Goal: Obtain resource: Download file/media

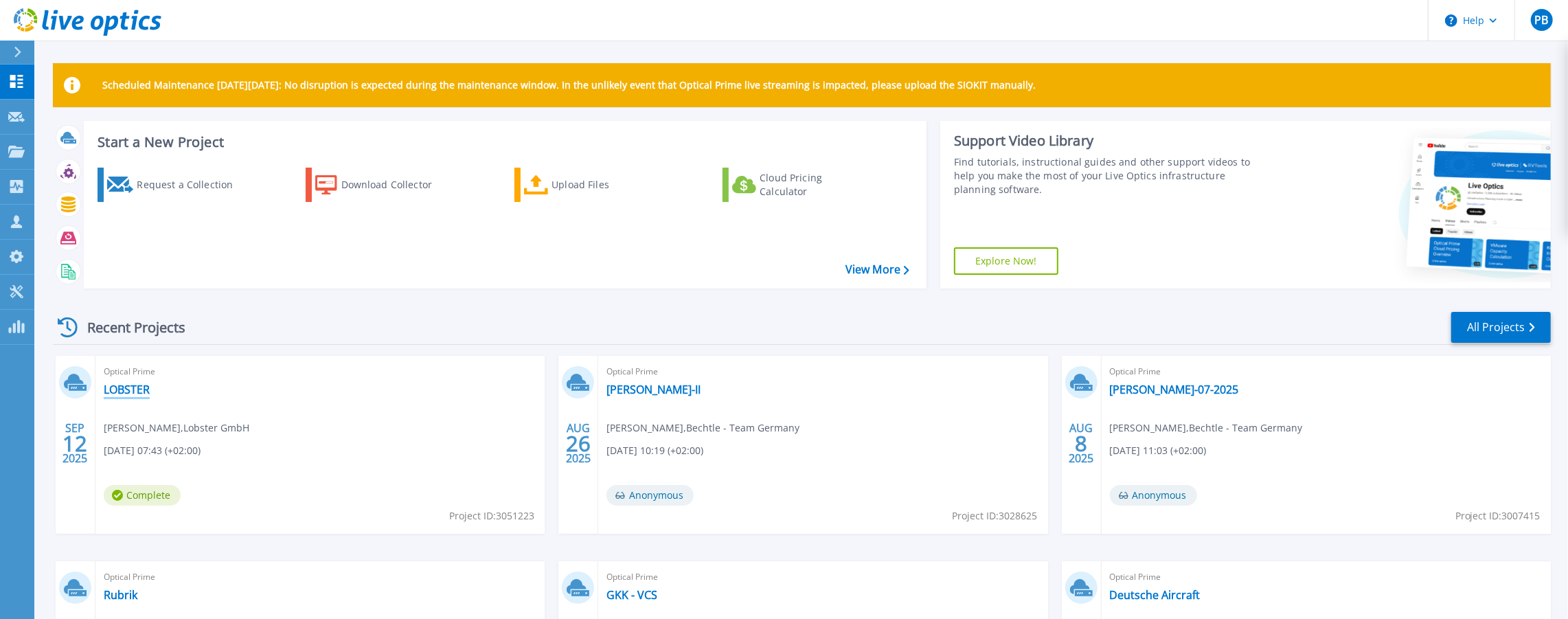
click at [112, 392] on link "LOBSTER" at bounding box center [127, 390] width 46 height 14
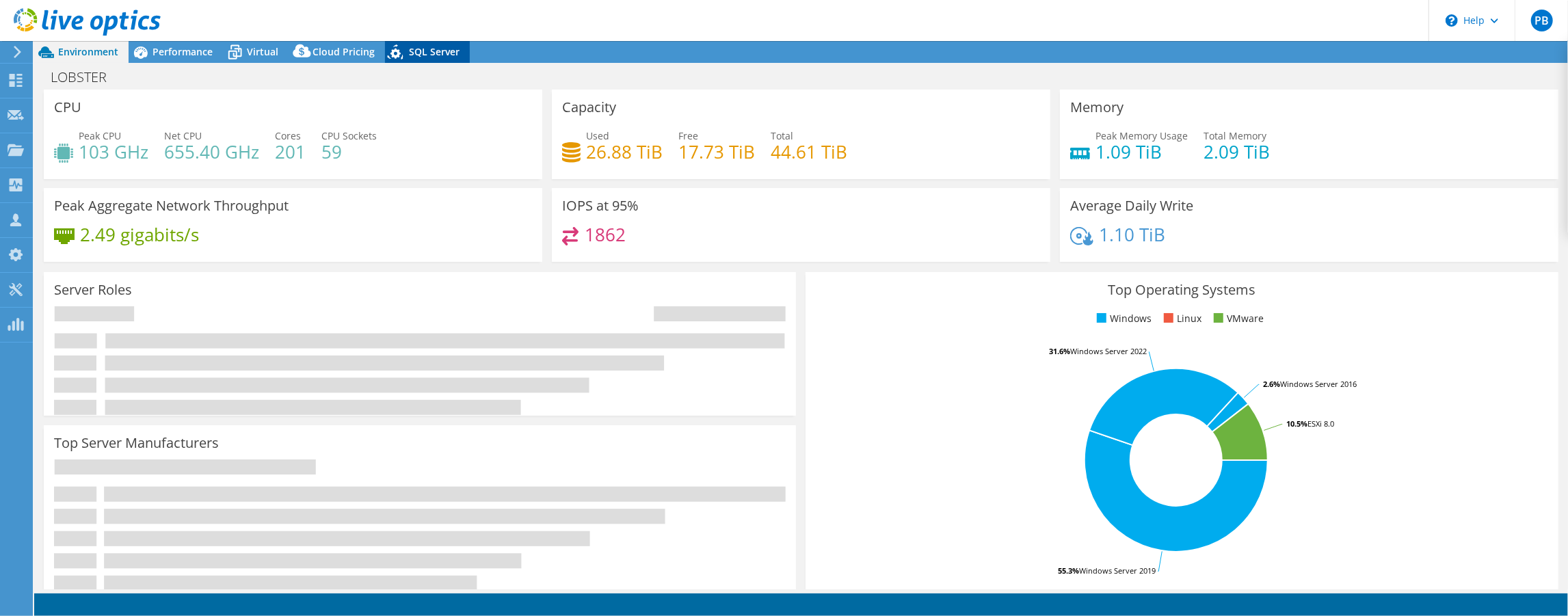
select select "USD"
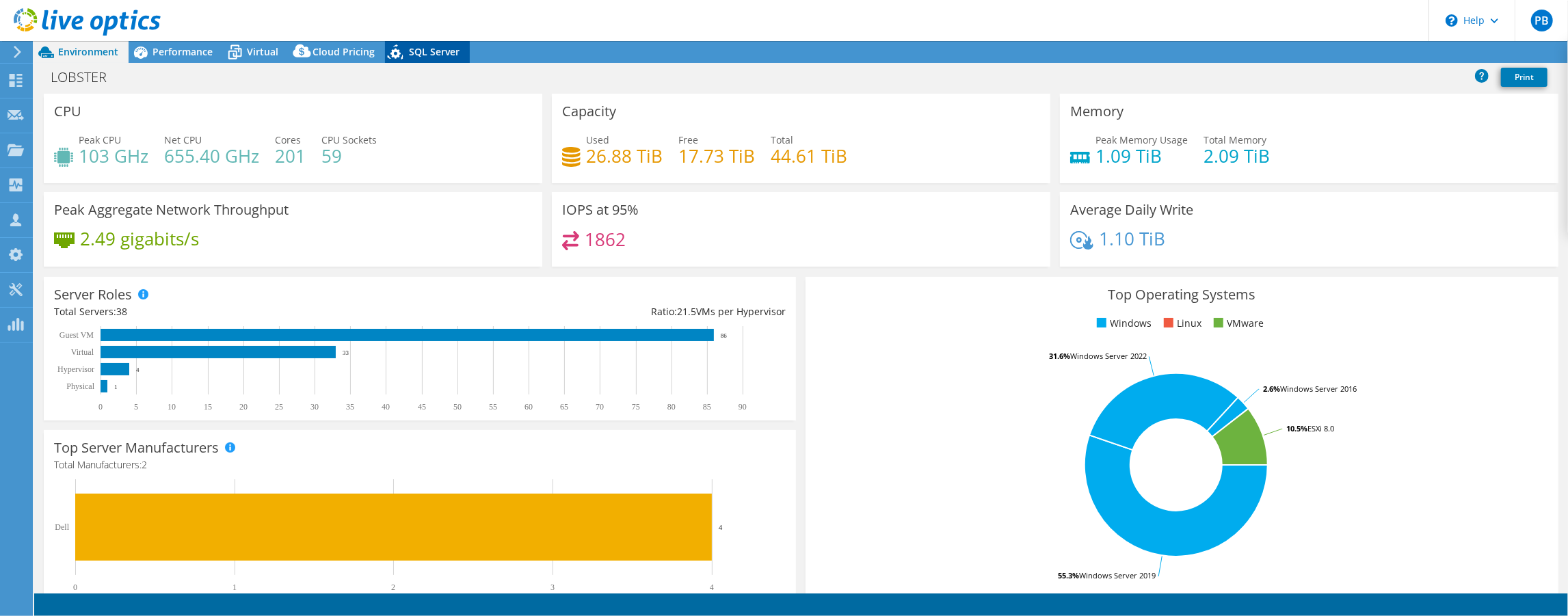
click at [409, 54] on span "SQL Server" at bounding box center [434, 51] width 51 height 13
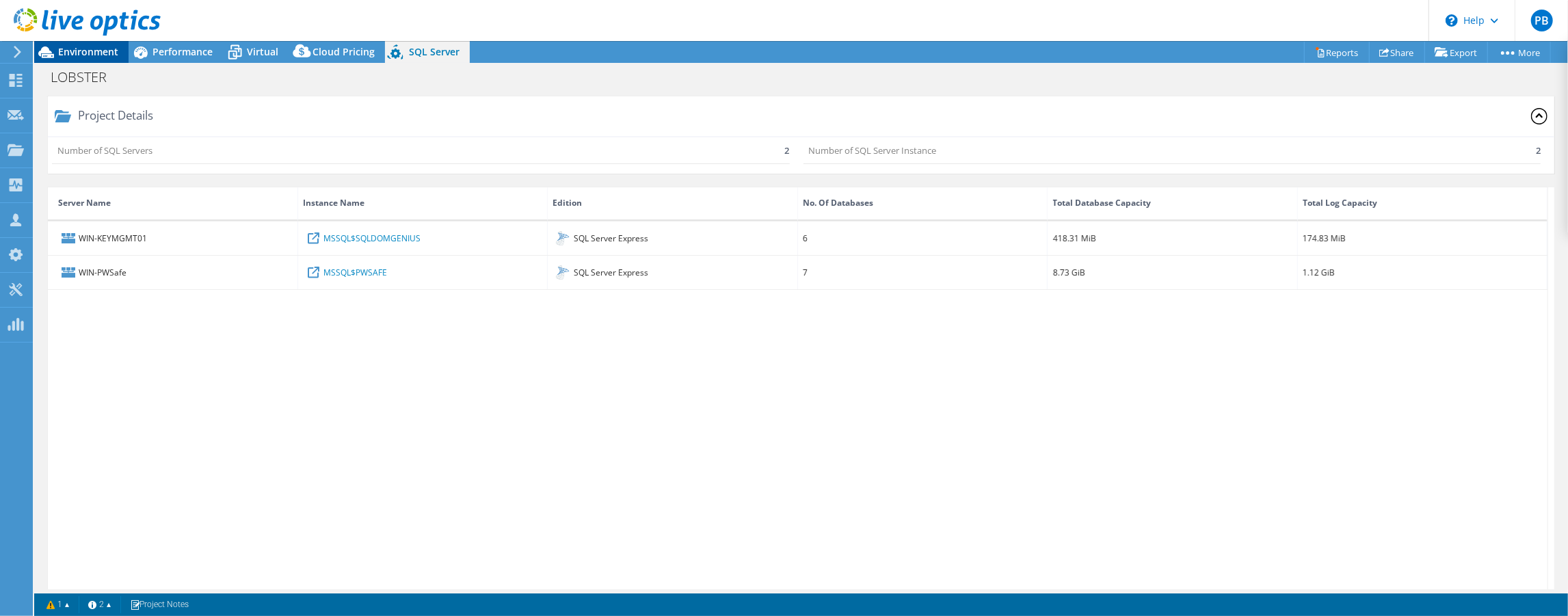
click at [87, 49] on span "Environment" at bounding box center [88, 51] width 60 height 13
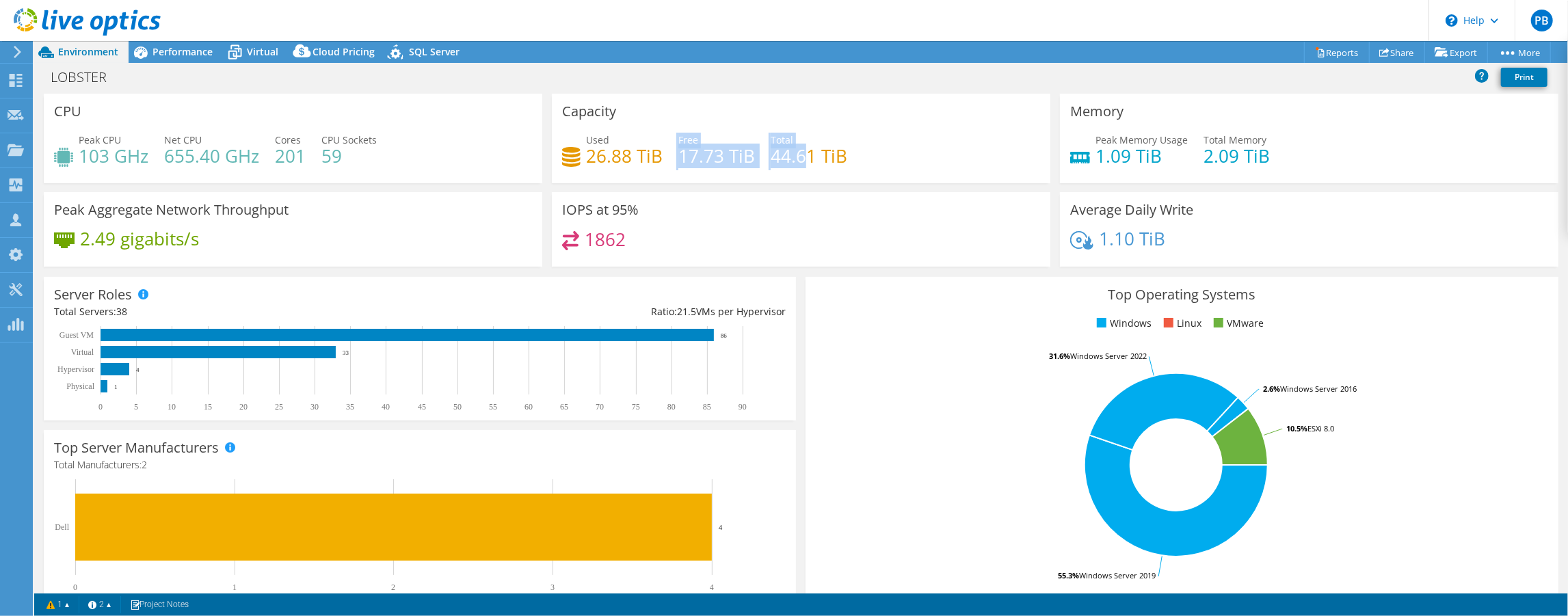
drag, startPoint x: 669, startPoint y: 150, endPoint x: 815, endPoint y: 155, distance: 146.1
click at [815, 155] on div "Used 26.88 TiB Free 17.73 TiB Total 44.61 TiB" at bounding box center [801, 154] width 478 height 45
click at [815, 155] on h4 "44.61 TiB" at bounding box center [808, 156] width 76 height 15
drag, startPoint x: 695, startPoint y: 158, endPoint x: 922, endPoint y: 161, distance: 227.0
click at [922, 161] on div "Used 26.88 TiB Free 17.73 TiB Total 44.61 TiB" at bounding box center [801, 154] width 478 height 45
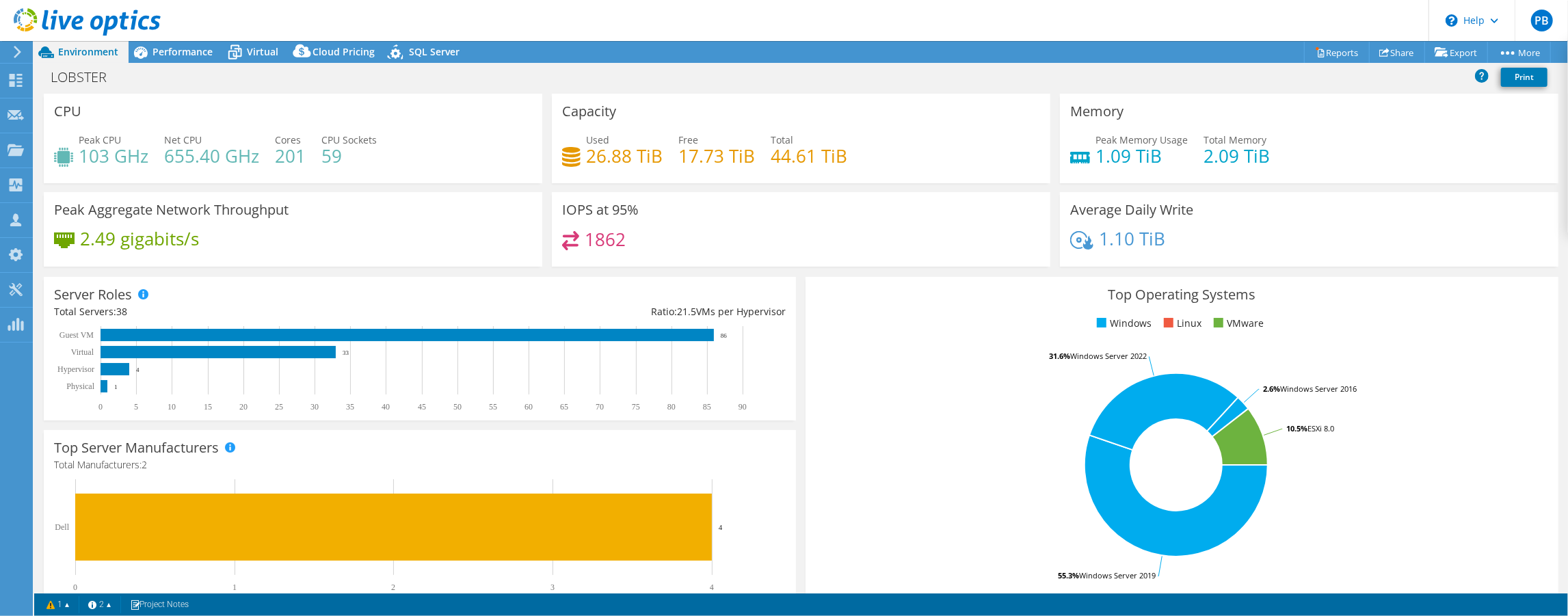
click at [910, 158] on div "Used 26.88 TiB Free 17.73 TiB Total 44.61 TiB" at bounding box center [801, 154] width 478 height 45
click at [170, 47] on span "Performance" at bounding box center [183, 51] width 60 height 13
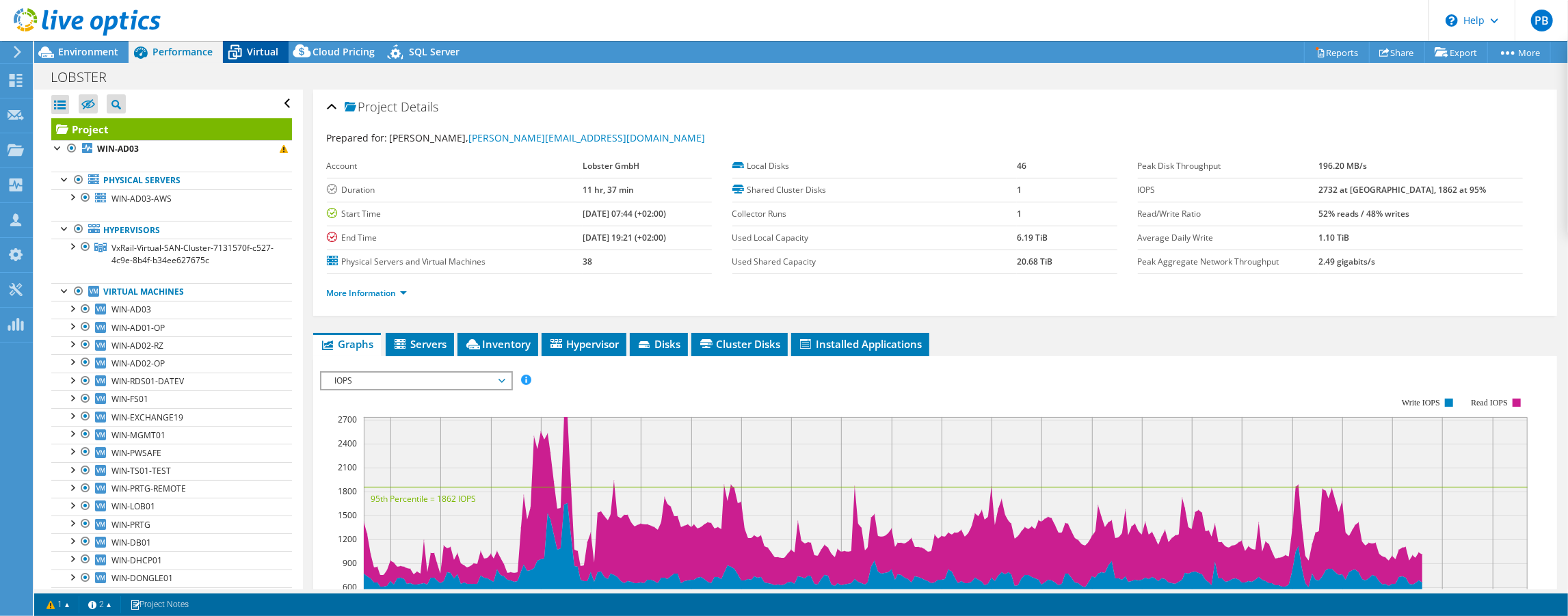
click at [251, 52] on span "Virtual" at bounding box center [262, 51] width 32 height 13
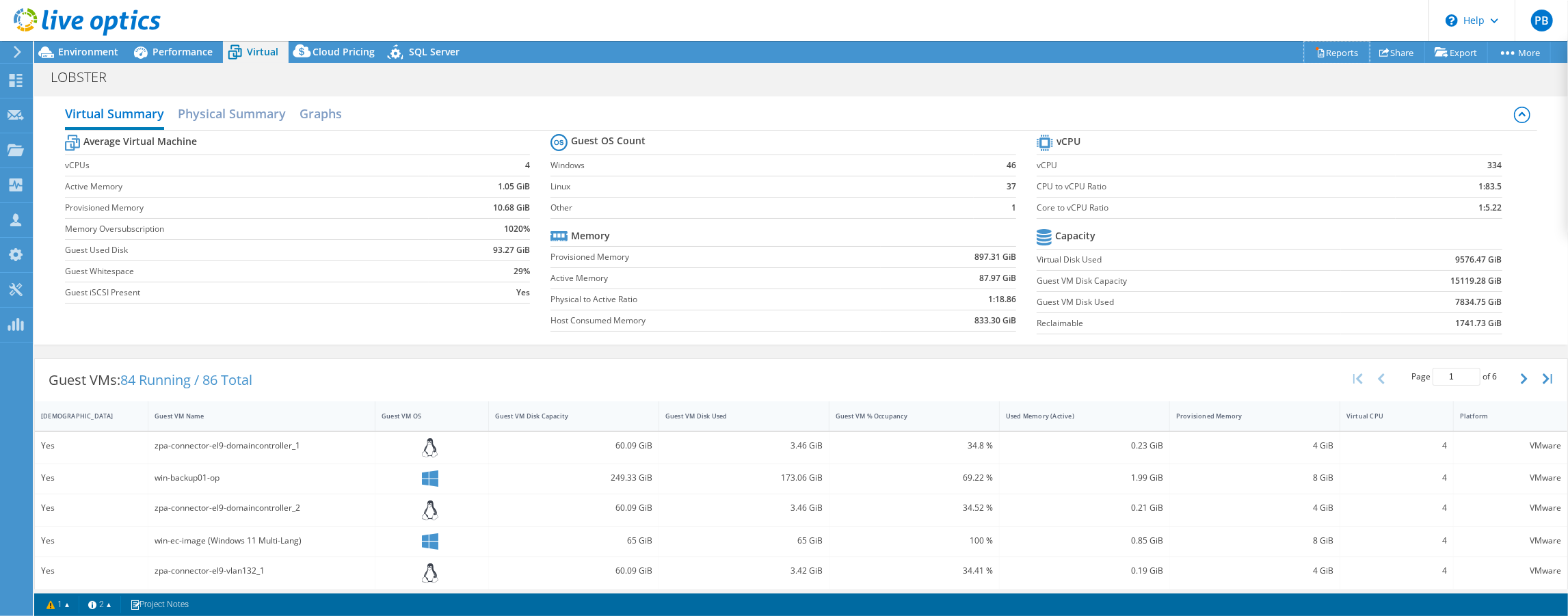
click at [1331, 51] on link "Reports" at bounding box center [1337, 52] width 66 height 21
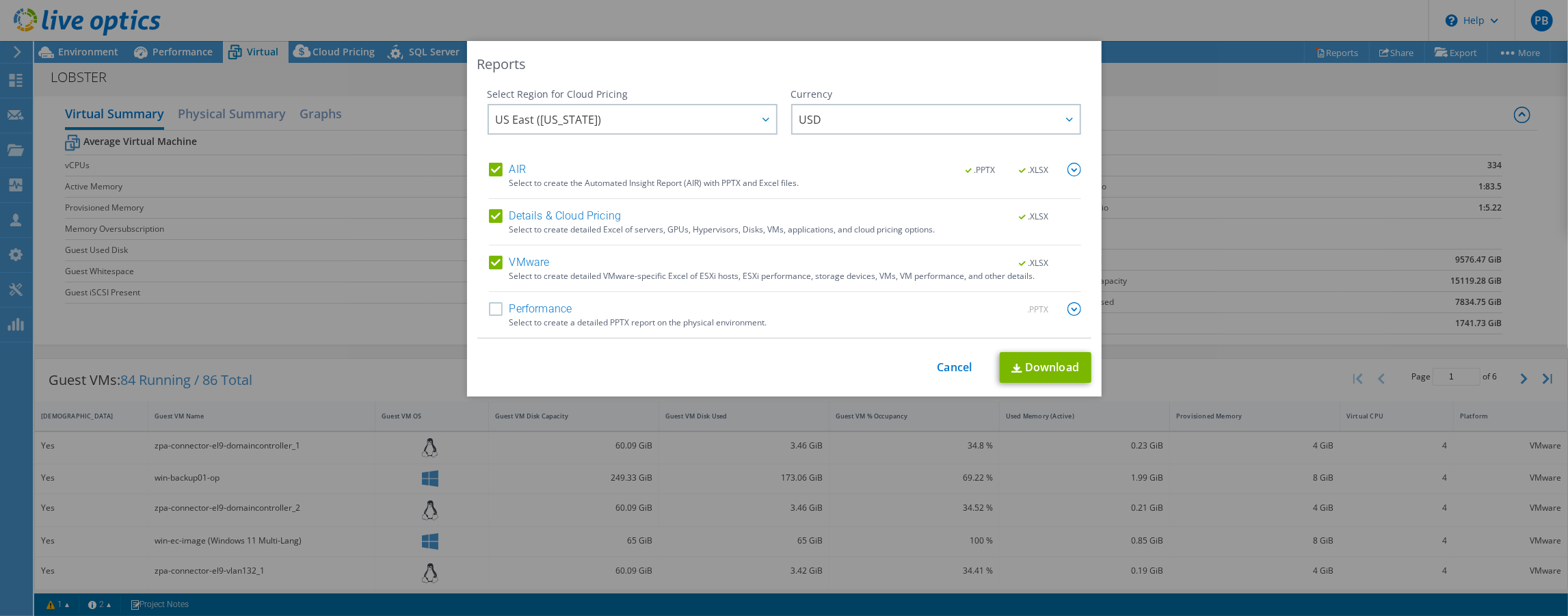
click at [490, 164] on label "AIR" at bounding box center [507, 169] width 37 height 14
click at [0, 0] on input "AIR" at bounding box center [0, 0] width 0 height 0
click at [489, 212] on label "Details & Cloud Pricing" at bounding box center [555, 216] width 132 height 14
click at [0, 0] on input "Details & Cloud Pricing" at bounding box center [0, 0] width 0 height 0
click at [1058, 367] on link "Download" at bounding box center [1045, 367] width 91 height 31
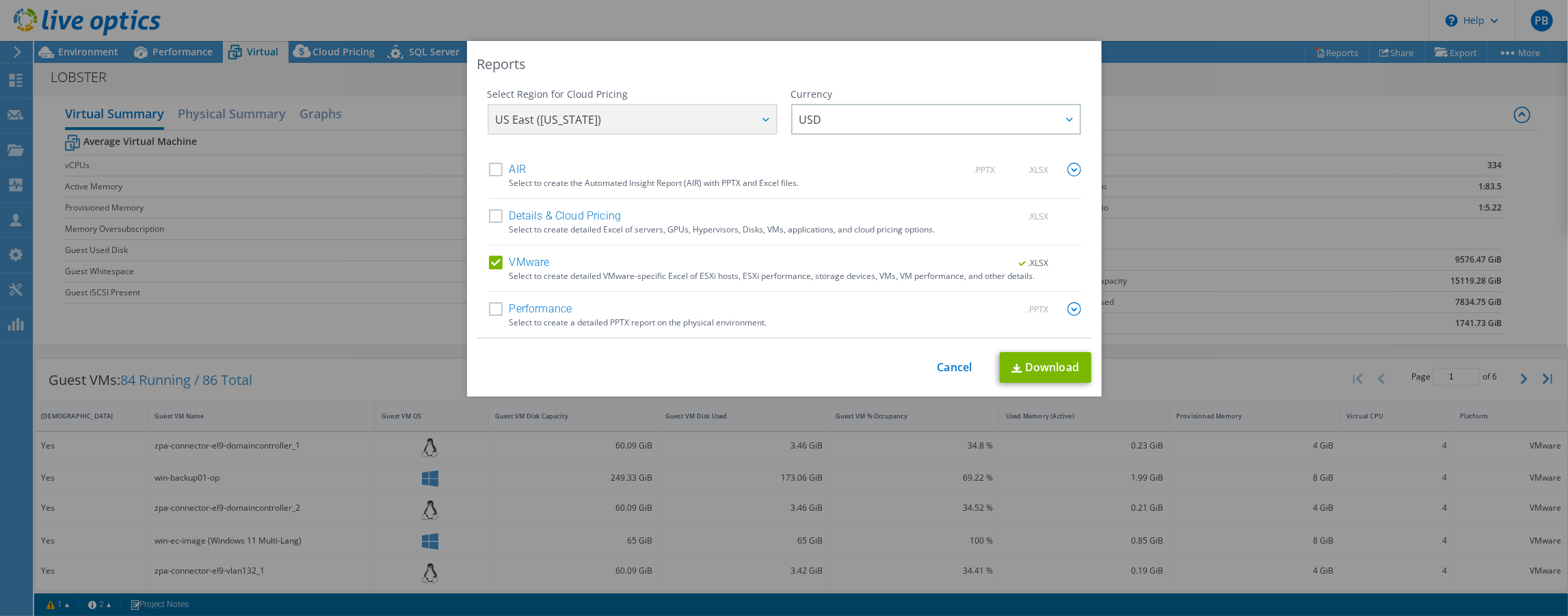
click at [1216, 363] on div "Reports Select Region for Cloud Pricing Asia Pacific ([GEOGRAPHIC_DATA]) [GEOGR…" at bounding box center [784, 308] width 1568 height 534
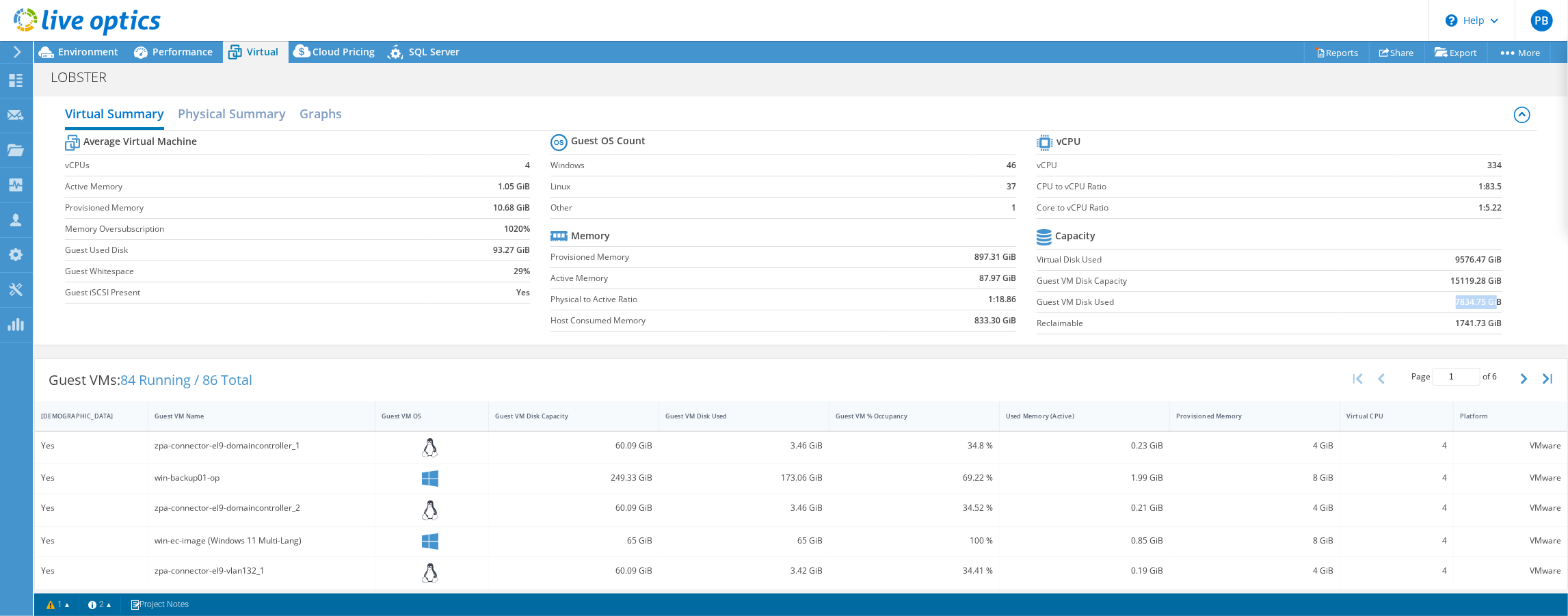
drag, startPoint x: 1446, startPoint y: 297, endPoint x: 1492, endPoint y: 299, distance: 46.0
click at [1492, 299] on td "7834.75 GiB" at bounding box center [1421, 302] width 161 height 21
click at [1492, 299] on b "7834.75 GiB" at bounding box center [1478, 302] width 46 height 14
